Goal: Find specific page/section: Locate a particular part of the current website

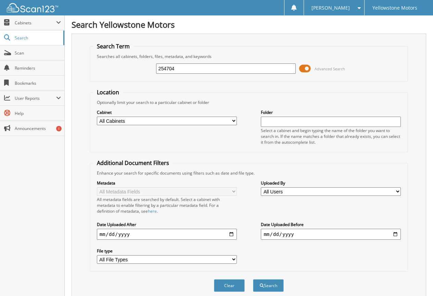
click at [201, 71] on input "254704" at bounding box center [226, 68] width 140 height 10
paste input "273"
type input "254273"
click at [253, 279] on button "Search" at bounding box center [268, 285] width 31 height 13
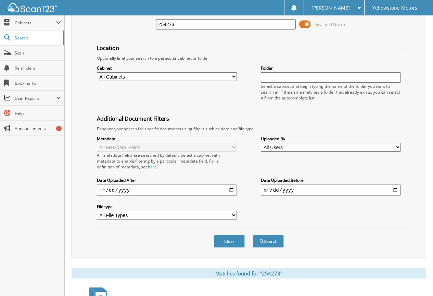
scroll to position [137, 0]
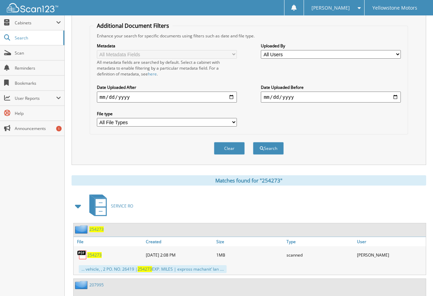
click at [92, 253] on span "254273" at bounding box center [94, 255] width 14 height 6
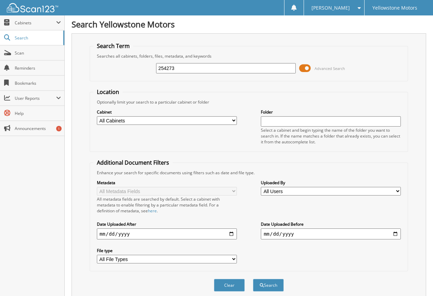
scroll to position [0, 0]
click at [188, 72] on input "254273" at bounding box center [226, 68] width 140 height 10
type input "255124"
click at [253, 279] on button "Search" at bounding box center [268, 285] width 31 height 13
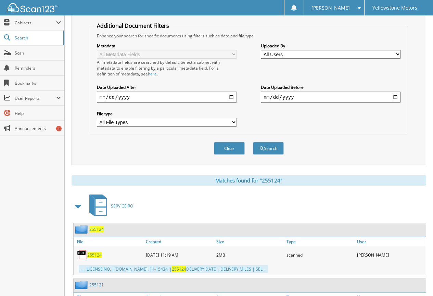
click at [91, 253] on span "255124" at bounding box center [94, 255] width 14 height 6
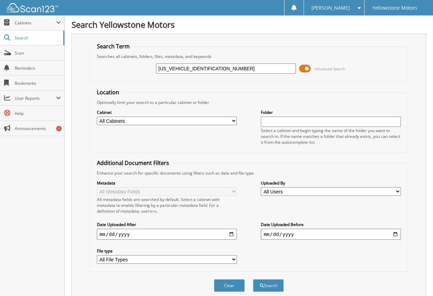
click at [223, 70] on input "1GNKVFKD7GJ299270" at bounding box center [226, 68] width 140 height 10
paste input "255433"
type input "255433"
click at [253, 279] on button "Search" at bounding box center [268, 285] width 31 height 13
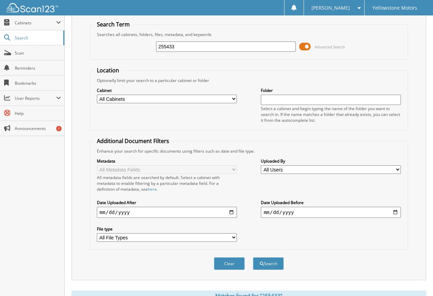
scroll to position [137, 0]
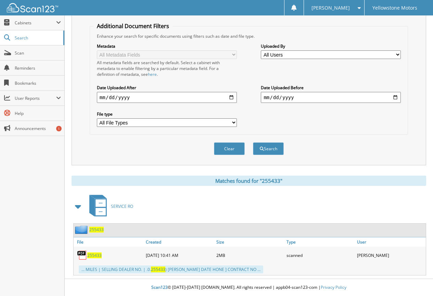
click at [100, 255] on span "255433" at bounding box center [94, 255] width 14 height 6
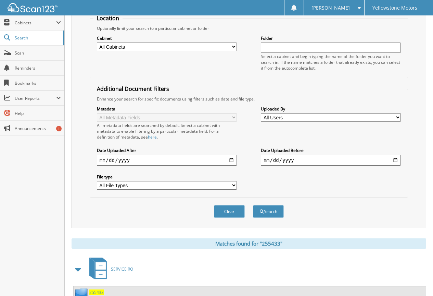
scroll to position [0, 0]
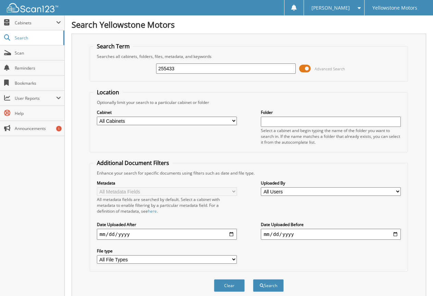
click at [200, 71] on input "255433" at bounding box center [226, 68] width 140 height 10
paste input "0795"
type input "250795"
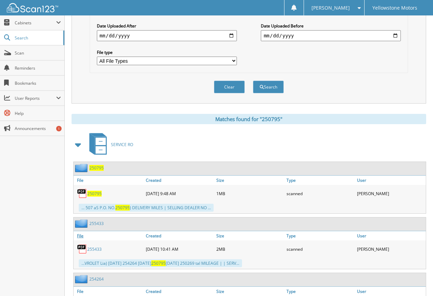
scroll to position [206, 0]
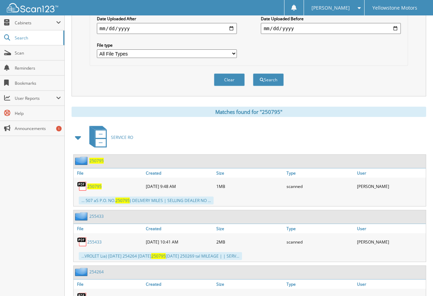
click at [93, 184] on span "250795" at bounding box center [94, 186] width 14 height 6
